Goal: Check status: Check status

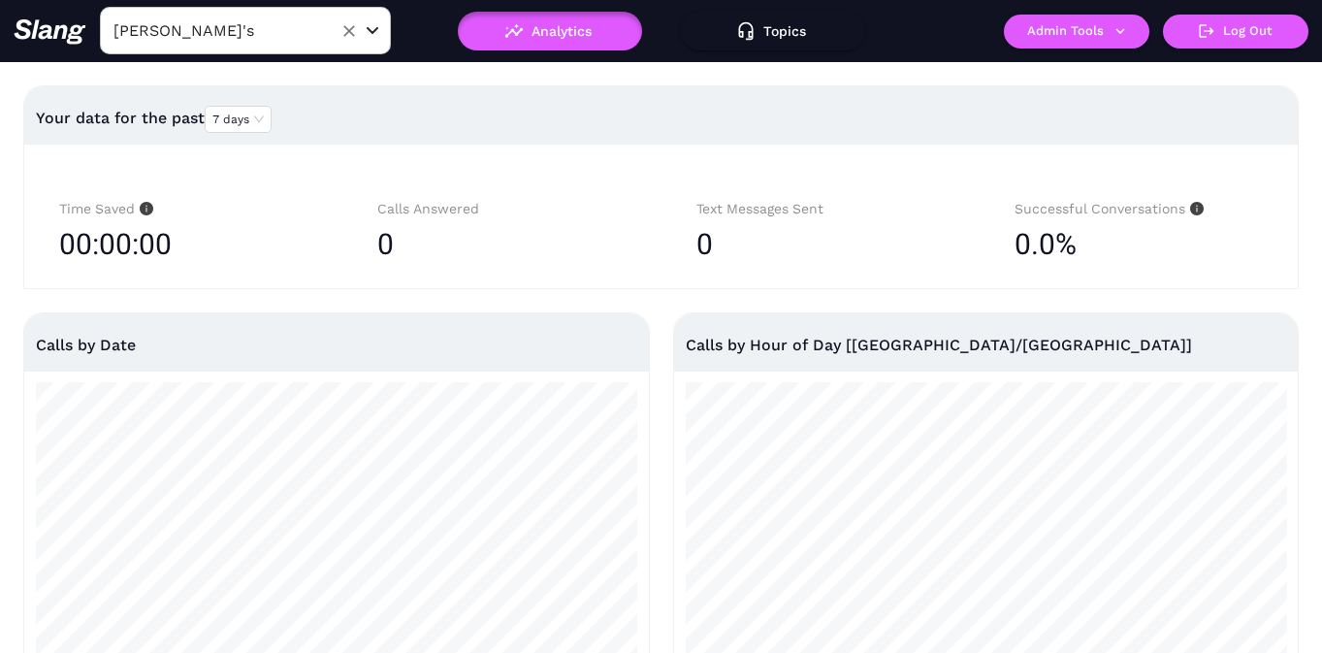
click at [240, 36] on input "Amelia Gene's" at bounding box center [215, 31] width 213 height 30
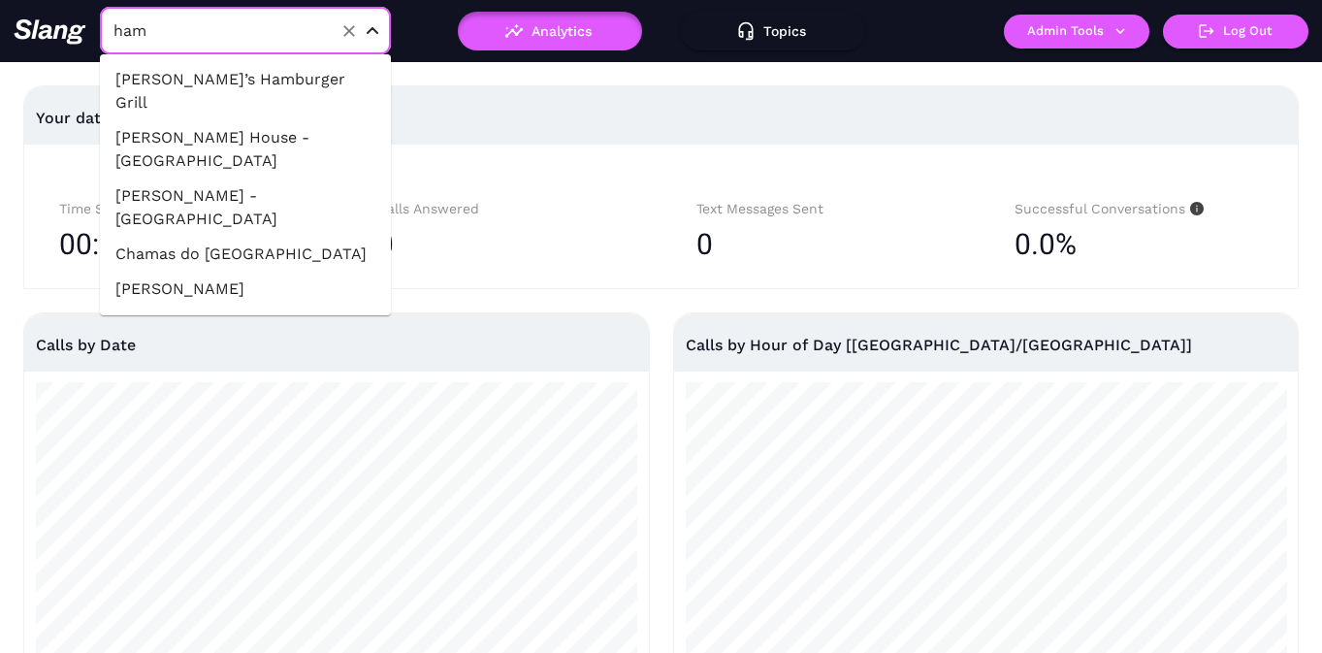
type input "hamm"
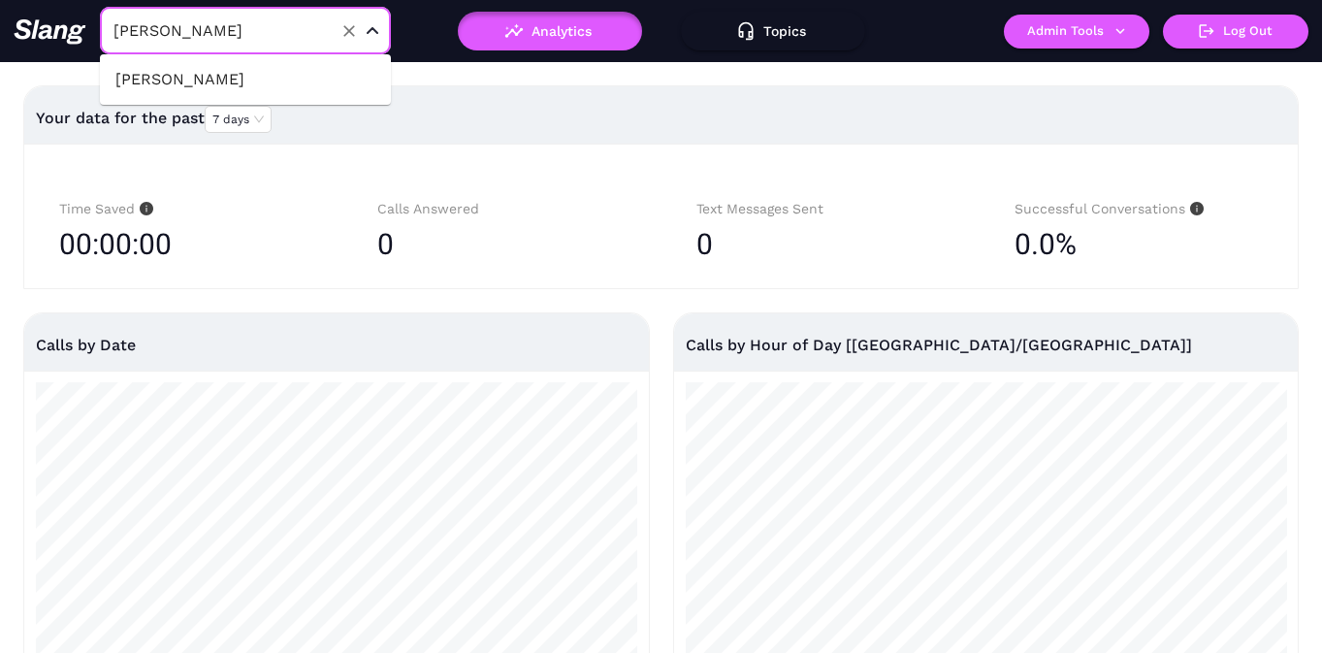
click at [244, 74] on li "[PERSON_NAME]" at bounding box center [245, 79] width 291 height 35
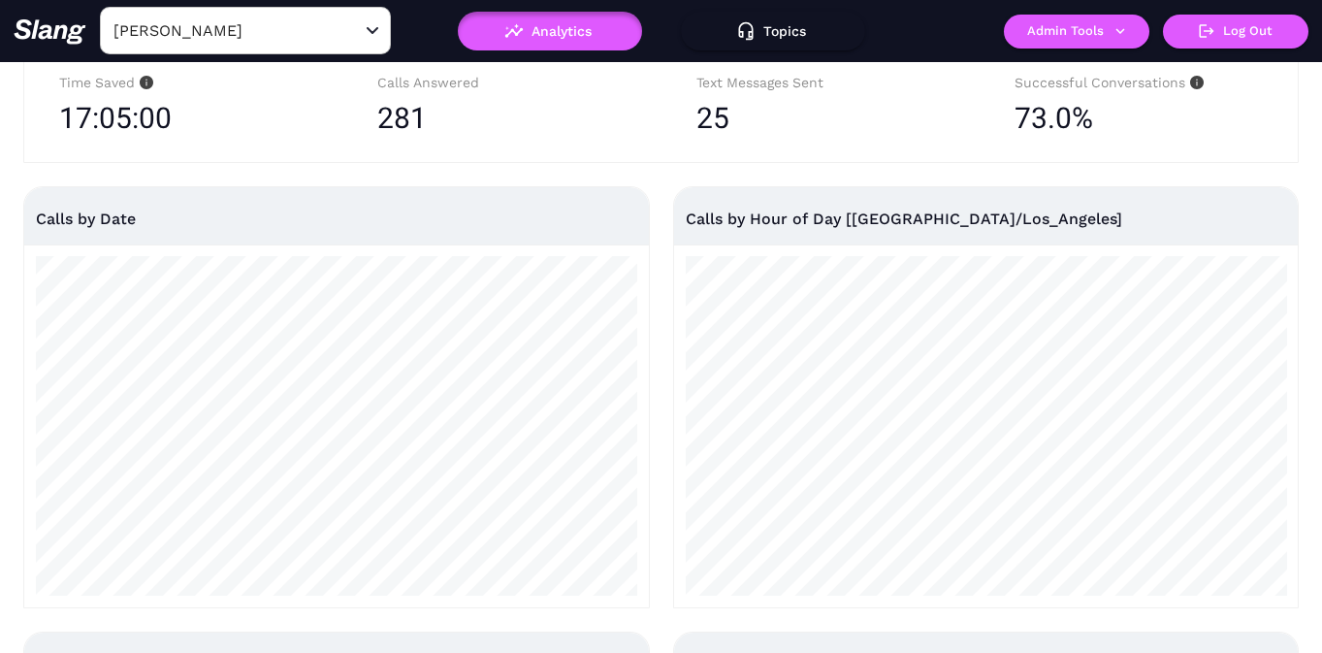
scroll to position [149, 0]
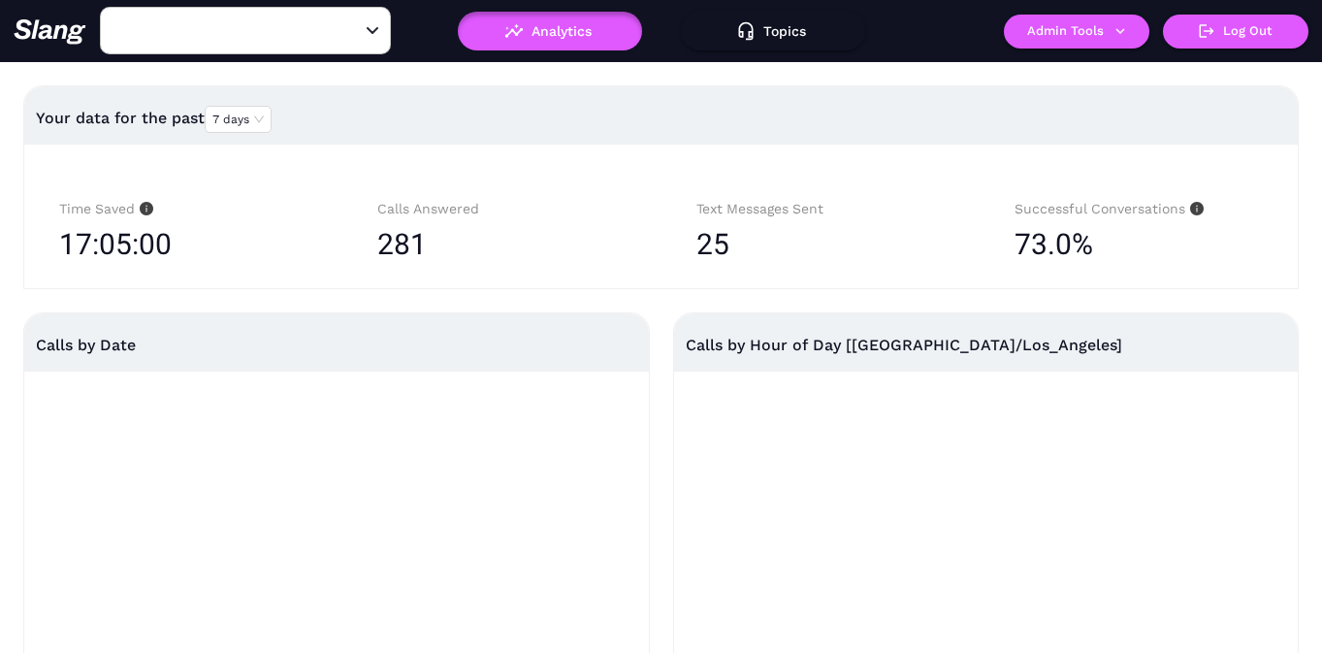
type input "[PERSON_NAME]"
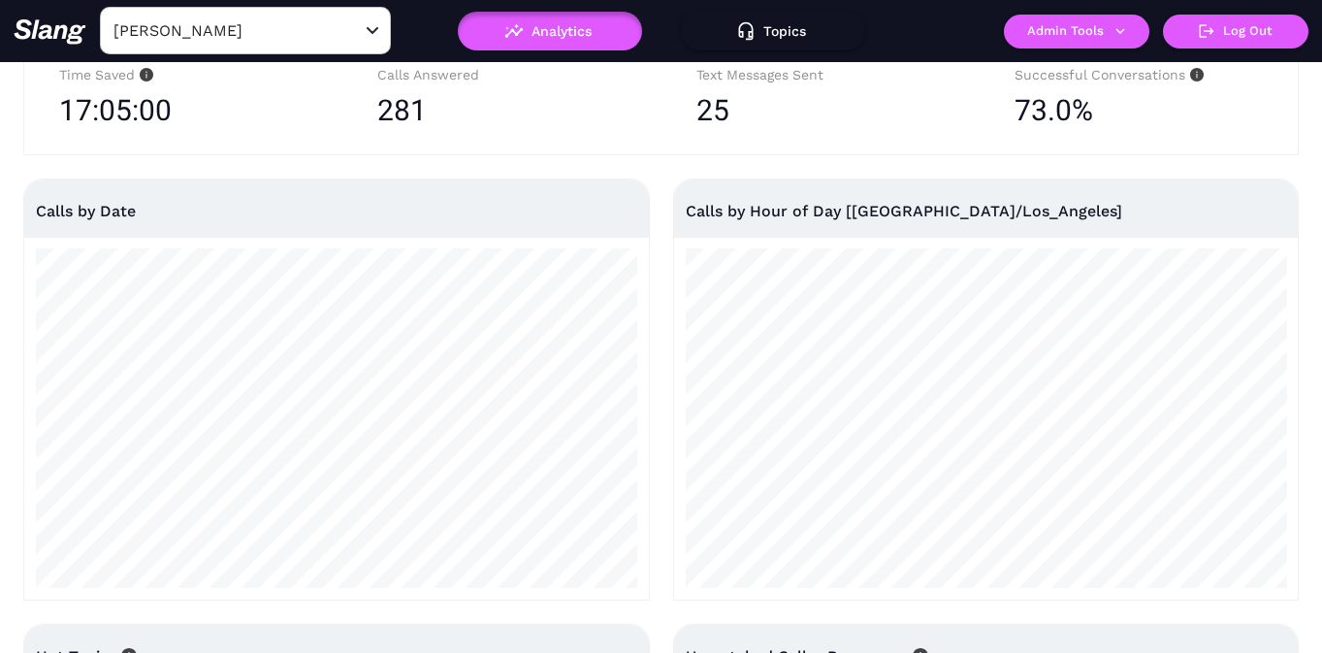
scroll to position [207, 0]
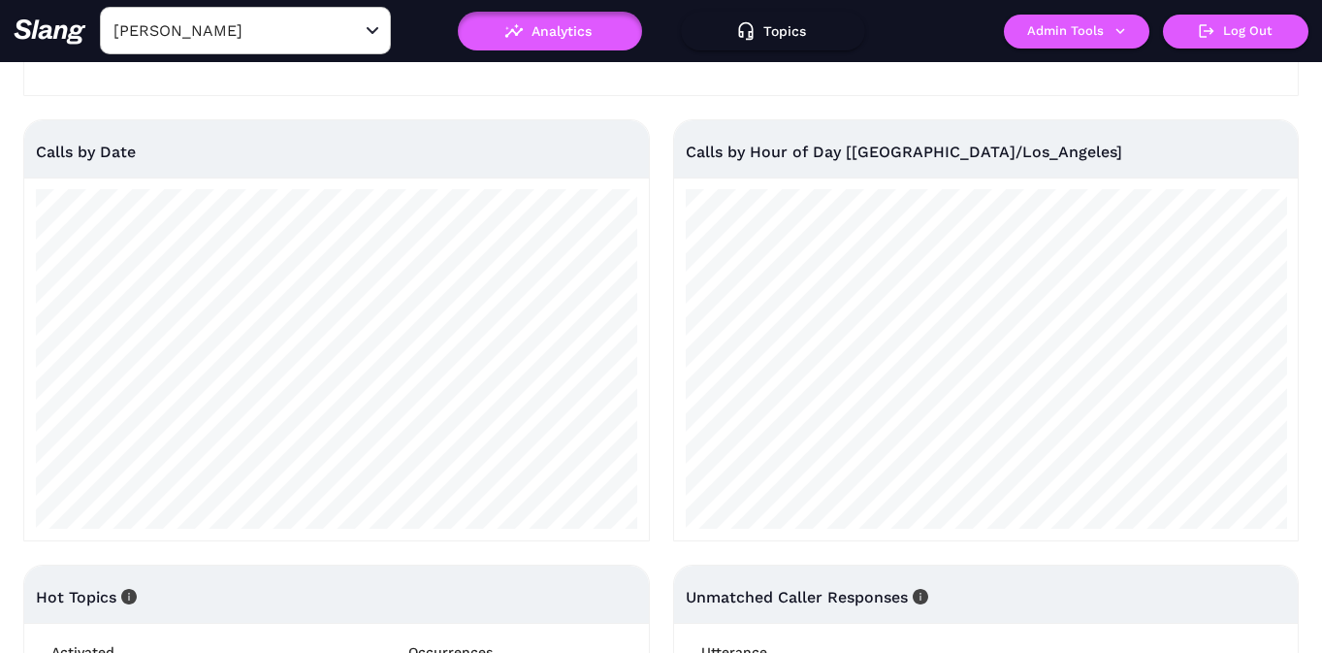
scroll to position [234, 0]
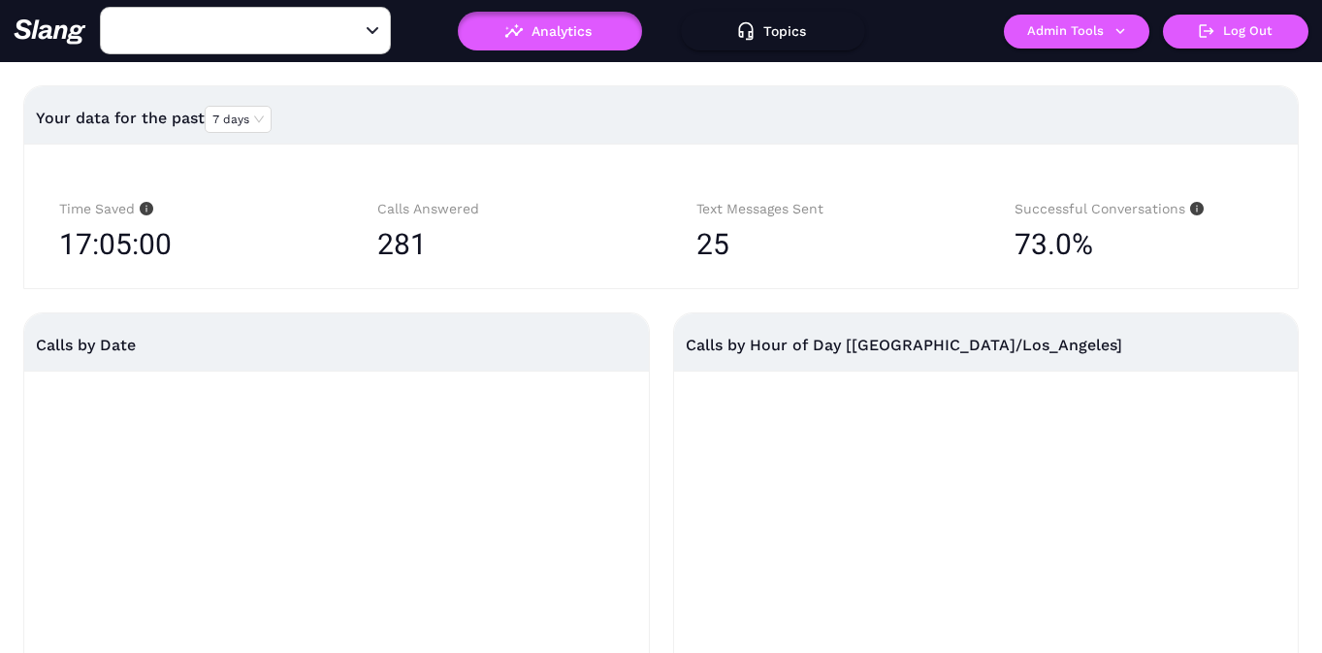
type input "[PERSON_NAME]"
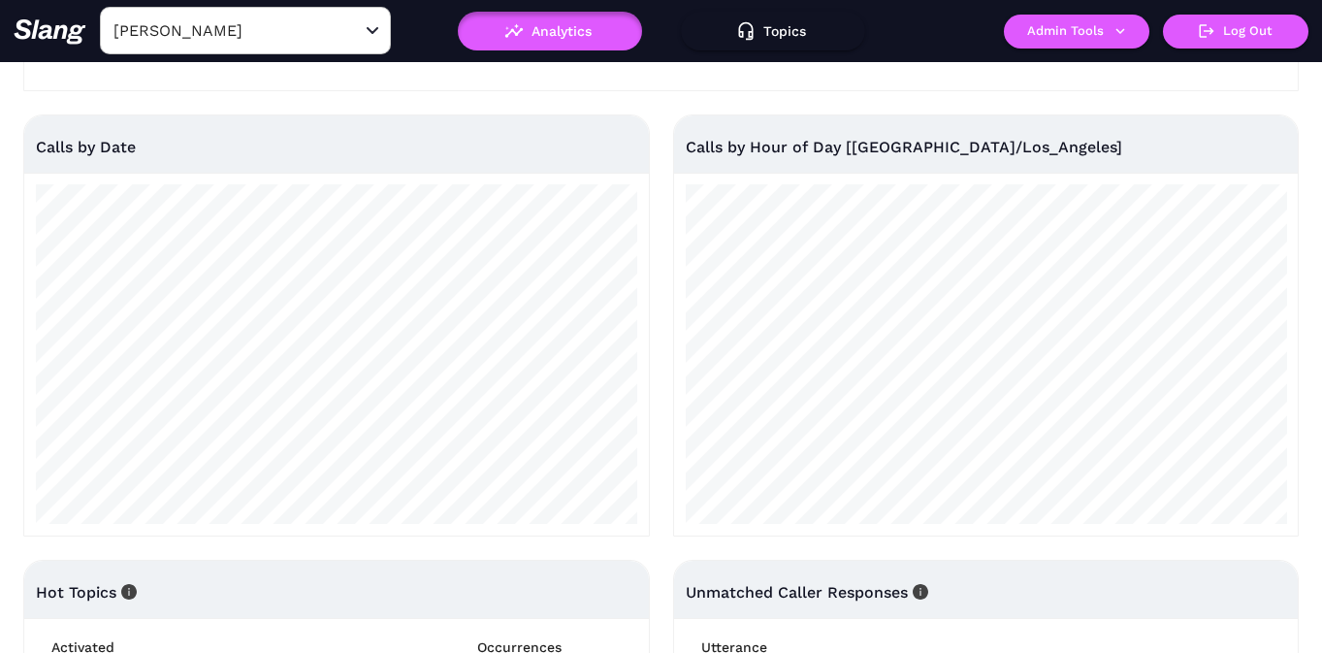
scroll to position [221, 0]
